Goal: Transaction & Acquisition: Purchase product/service

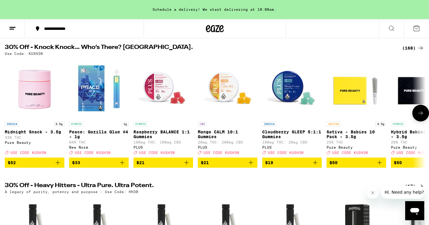
scroll to position [60, 0]
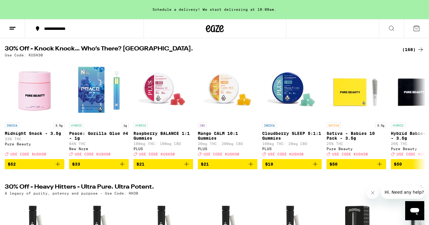
click at [410, 50] on div "(168)" at bounding box center [413, 49] width 22 height 7
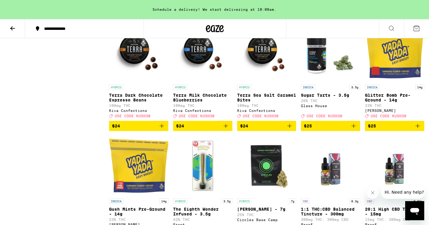
scroll to position [2585, 0]
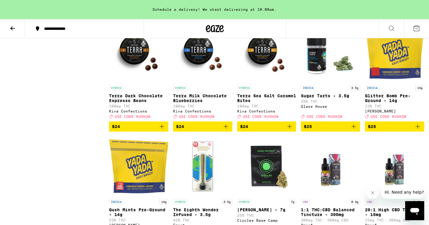
click at [13, 32] on button at bounding box center [12, 28] width 25 height 19
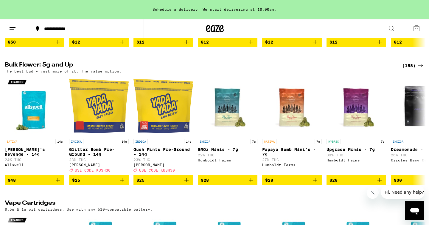
scroll to position [864, 0]
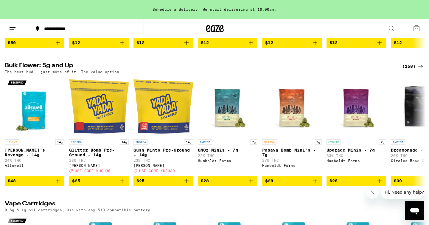
click at [409, 70] on div "(158)" at bounding box center [413, 66] width 22 height 7
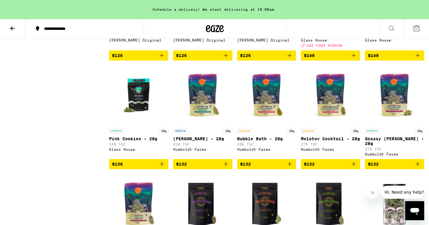
scroll to position [3087, 0]
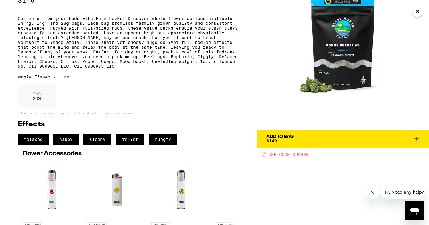
scroll to position [77, 0]
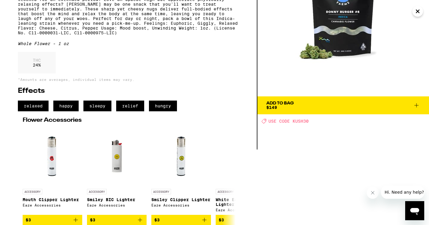
click at [289, 110] on button "Add To Bag $149" at bounding box center [344, 105] width 172 height 18
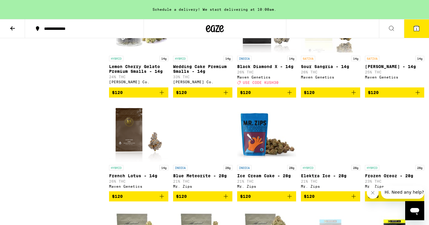
scroll to position [2836, 0]
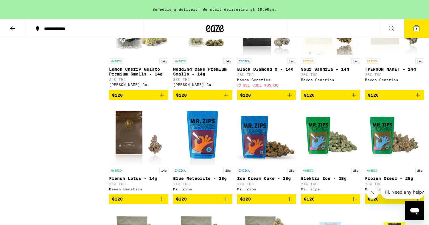
click at [259, 55] on img "Open page for Black Diamond X - 14g from Maven Genetics" at bounding box center [266, 26] width 59 height 60
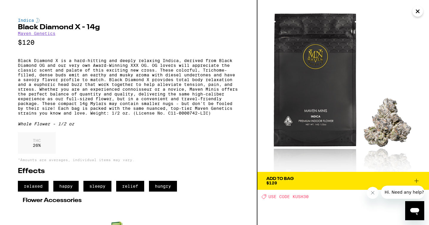
click at [416, 13] on icon "Close" at bounding box center [417, 11] width 7 height 9
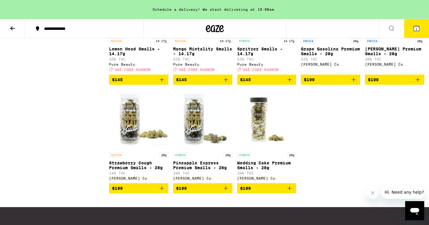
scroll to position [3400, 0]
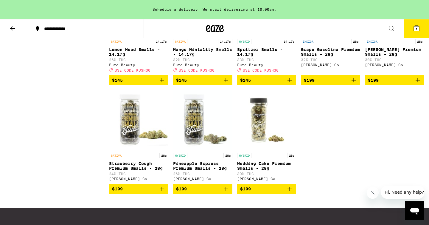
click at [15, 28] on icon at bounding box center [12, 28] width 7 height 7
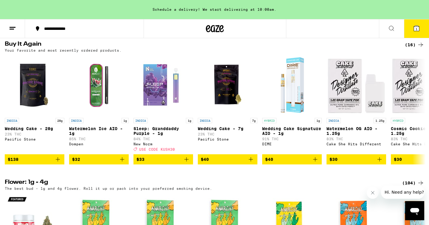
scroll to position [612, 0]
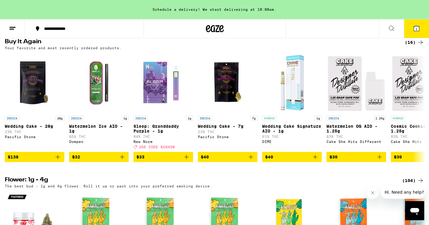
click at [409, 30] on button "1" at bounding box center [416, 28] width 25 height 18
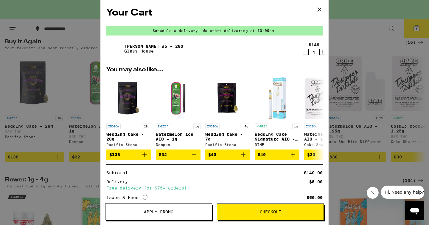
click at [71, 61] on div "Your Cart Schedule a delivery! We start delivering at 10:00am. [PERSON_NAME] #5…" at bounding box center [214, 112] width 429 height 225
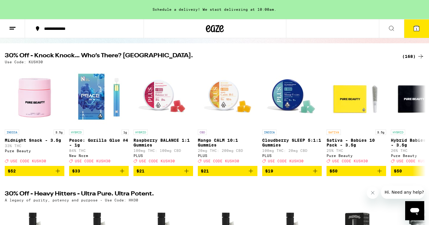
scroll to position [66, 0]
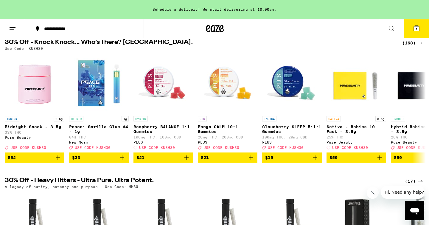
click at [416, 36] on button "1" at bounding box center [416, 28] width 25 height 18
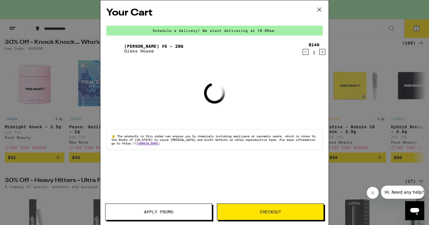
click at [175, 207] on button "Apply Promo" at bounding box center [158, 211] width 107 height 17
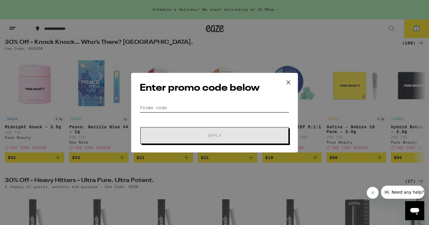
click at [216, 110] on input "Promo Code" at bounding box center [215, 107] width 150 height 9
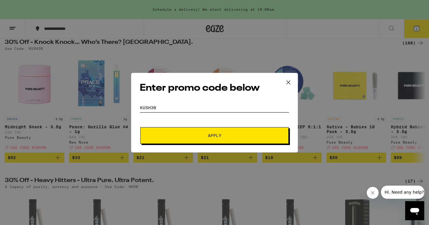
type input "kush30"
click at [243, 136] on span "Apply" at bounding box center [214, 135] width 107 height 4
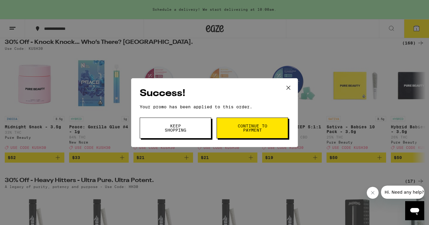
click at [290, 87] on icon at bounding box center [288, 87] width 9 height 9
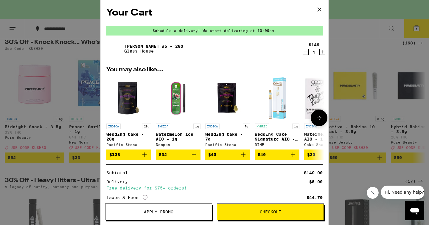
scroll to position [61, 0]
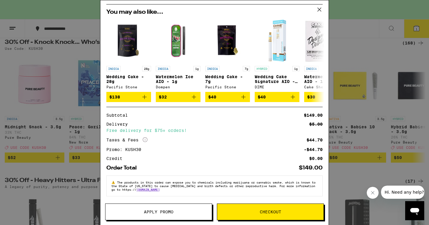
click at [320, 8] on icon at bounding box center [320, 10] width 4 height 4
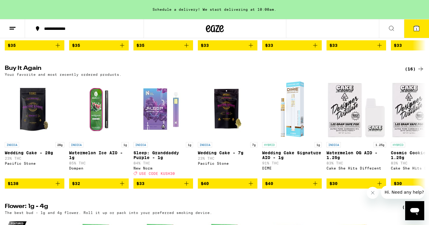
scroll to position [643, 0]
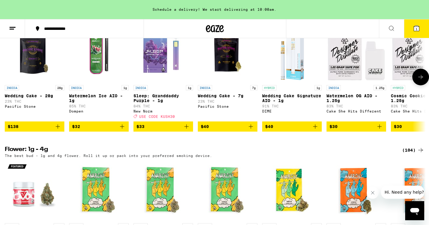
click at [30, 130] on span "$138" at bounding box center [35, 126] width 54 height 7
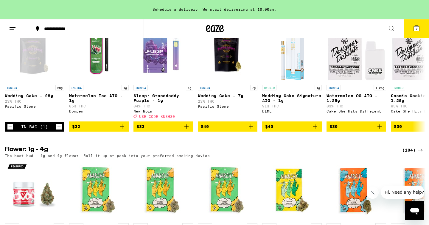
click at [418, 30] on icon at bounding box center [416, 28] width 5 height 5
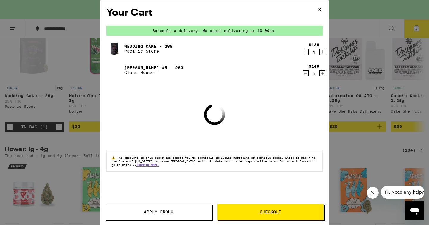
click at [307, 75] on icon "Decrement" at bounding box center [305, 73] width 5 height 7
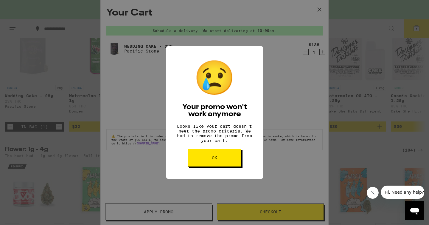
click at [227, 165] on button "OK" at bounding box center [215, 158] width 54 height 18
